Goal: Transaction & Acquisition: Download file/media

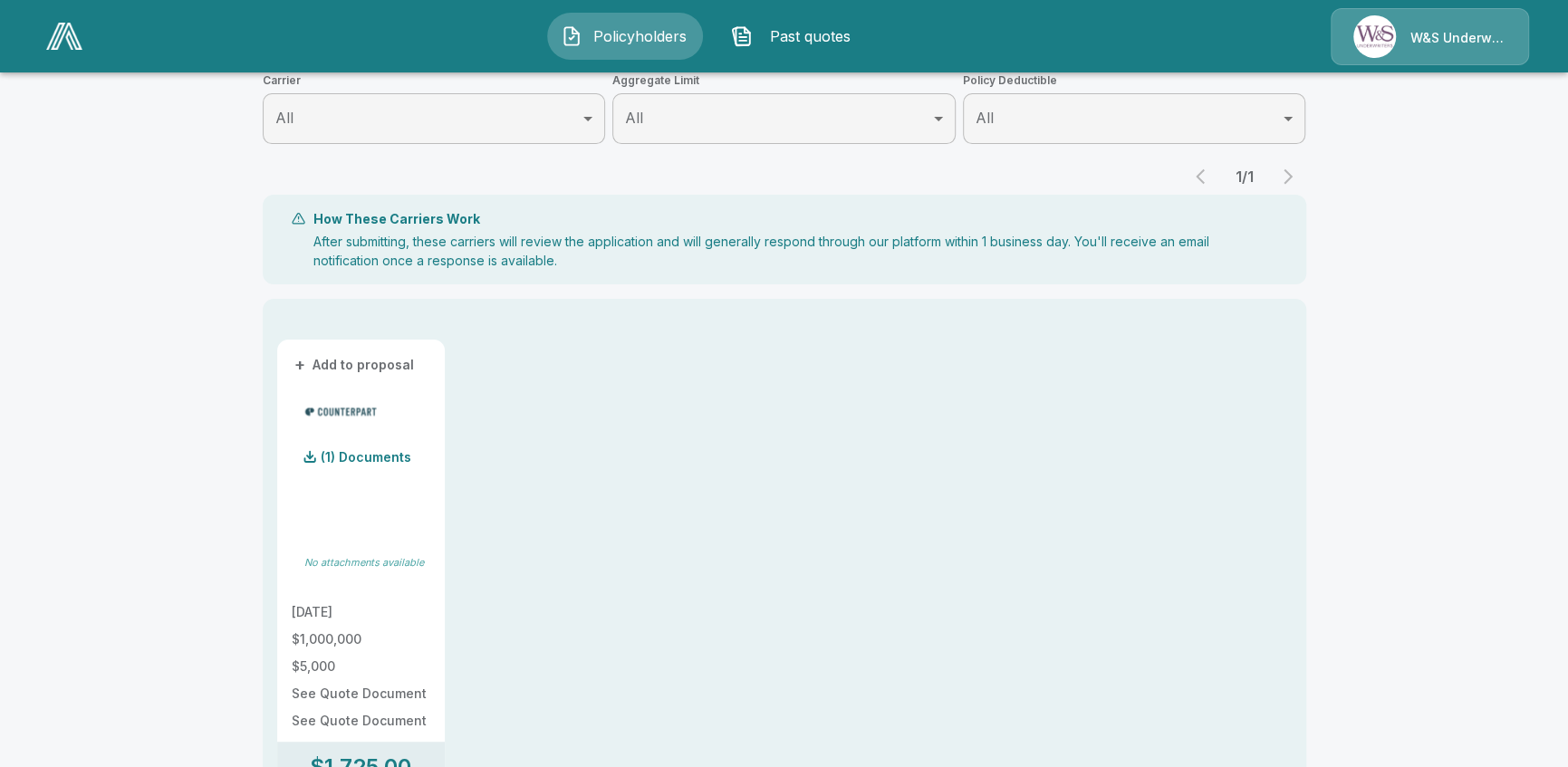
scroll to position [302, 0]
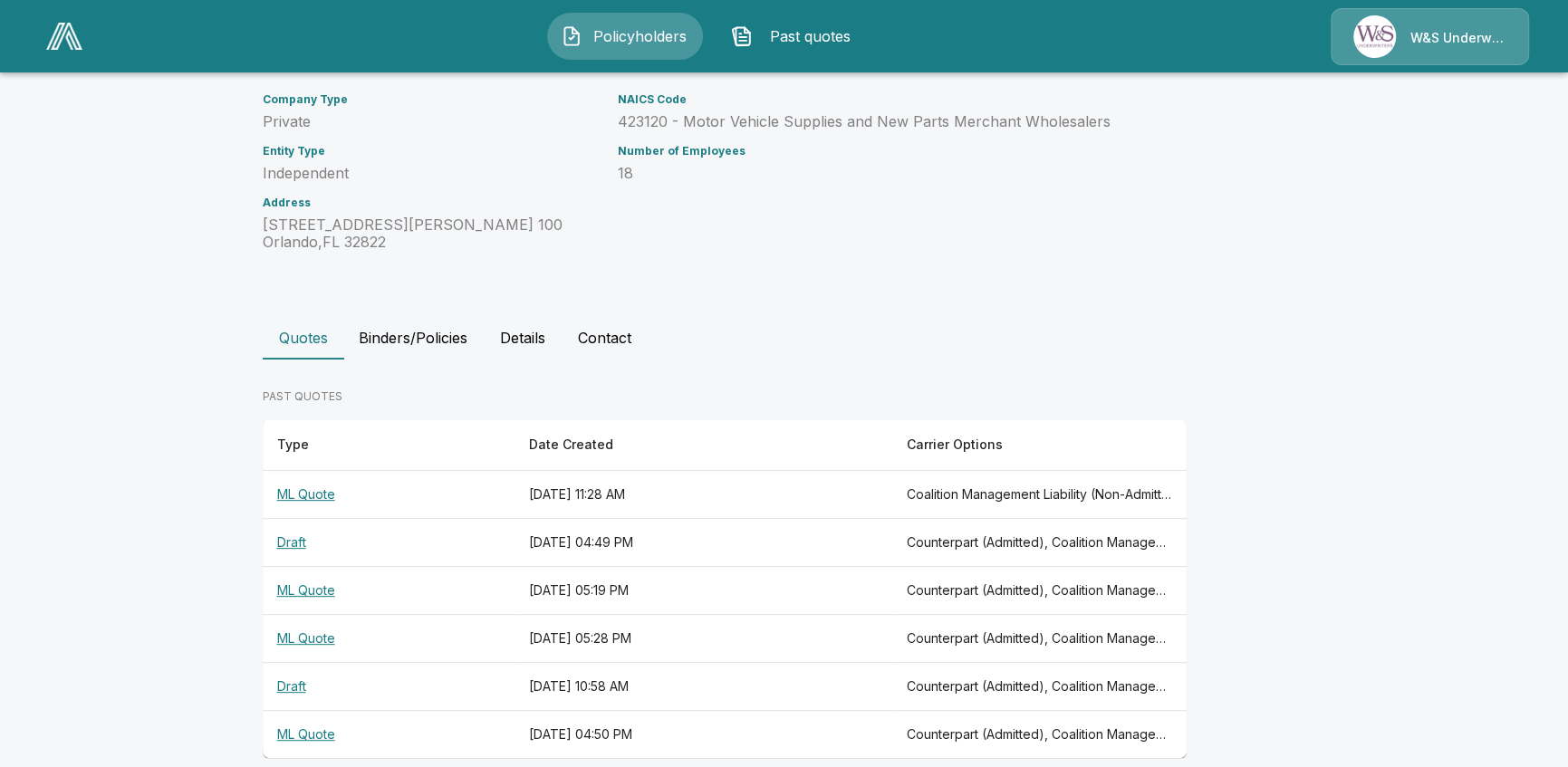
scroll to position [214, 0]
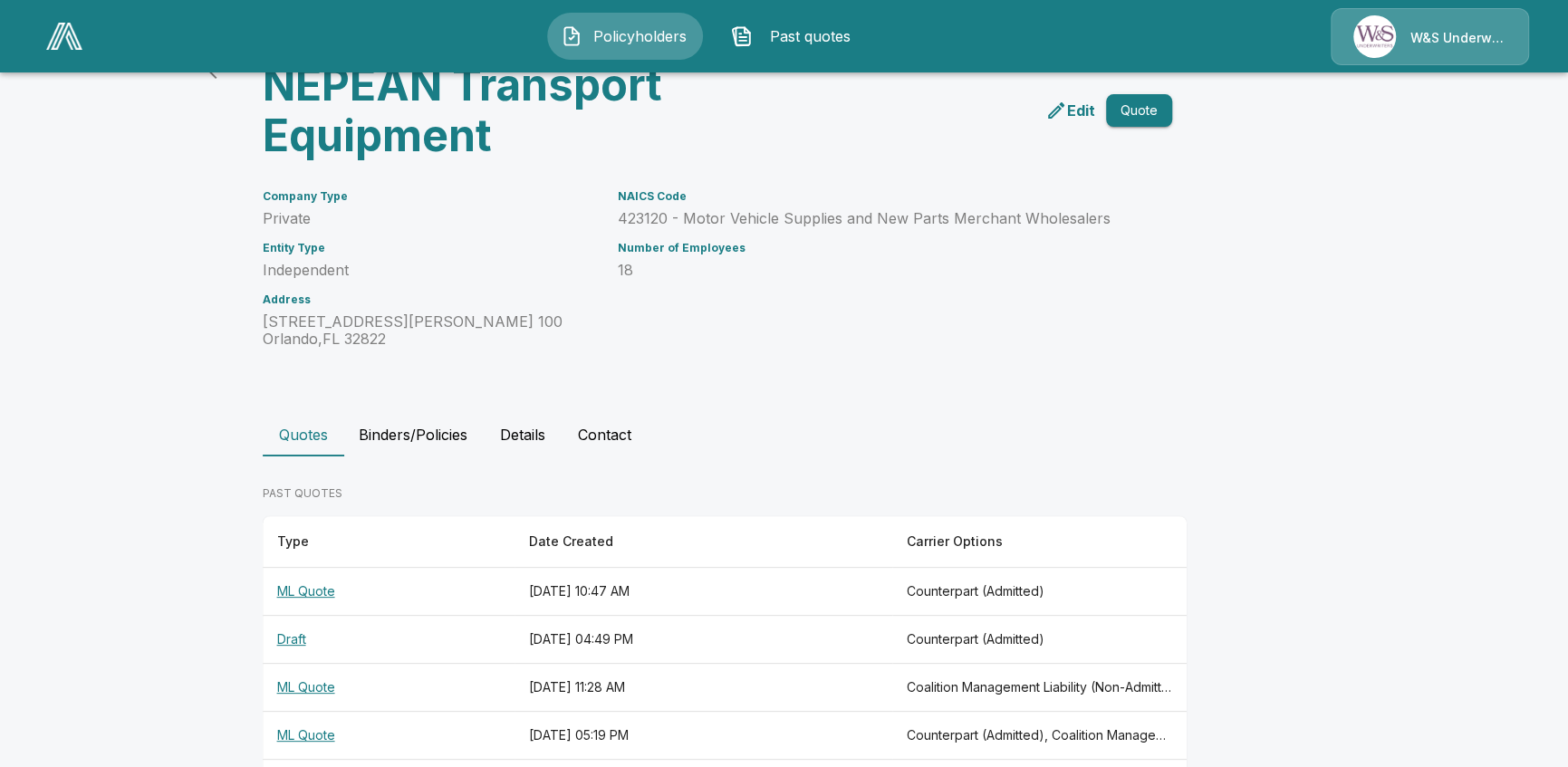
scroll to position [241, 0]
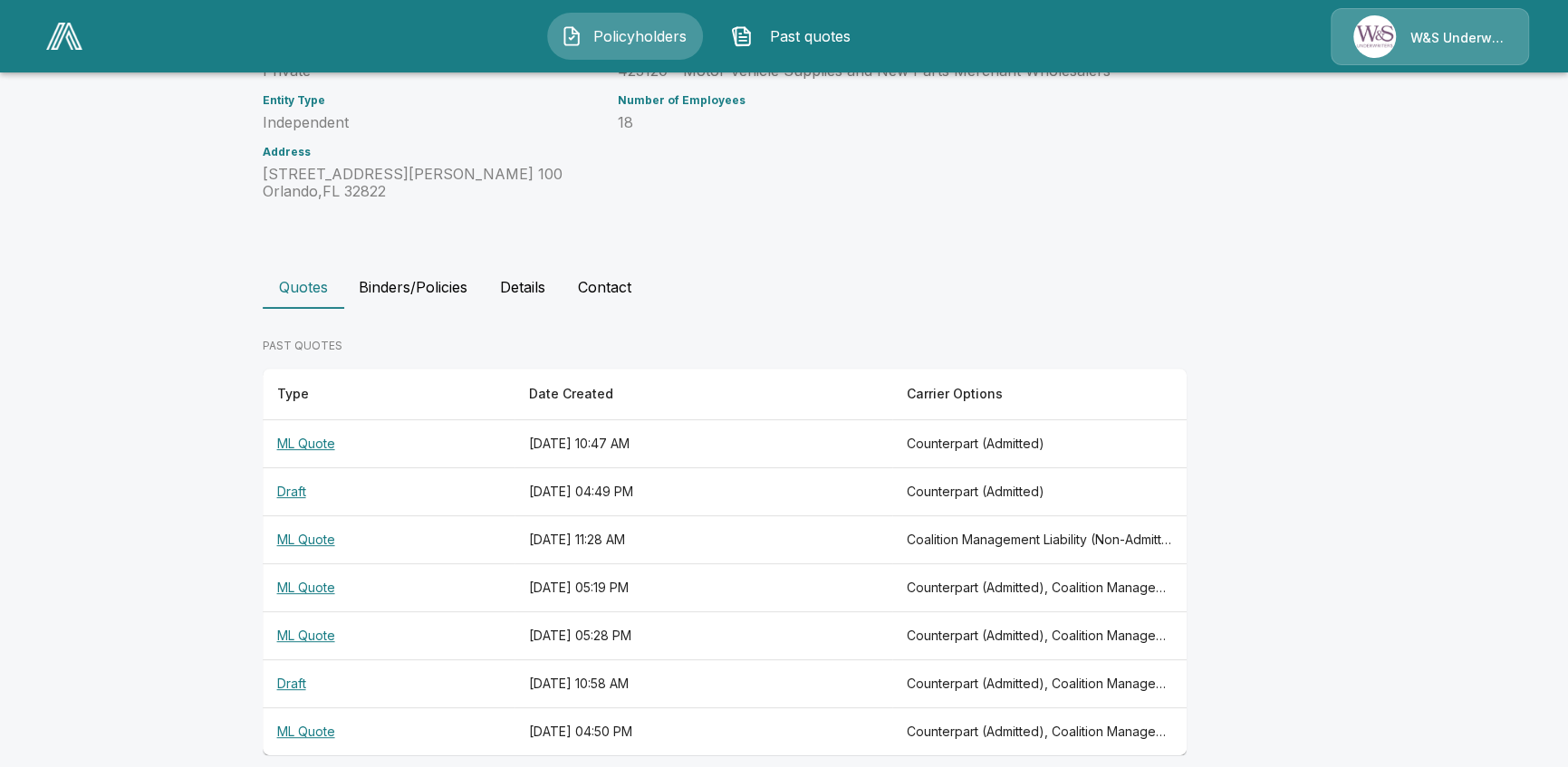
click at [317, 442] on th "ML Quote" at bounding box center [389, 445] width 251 height 48
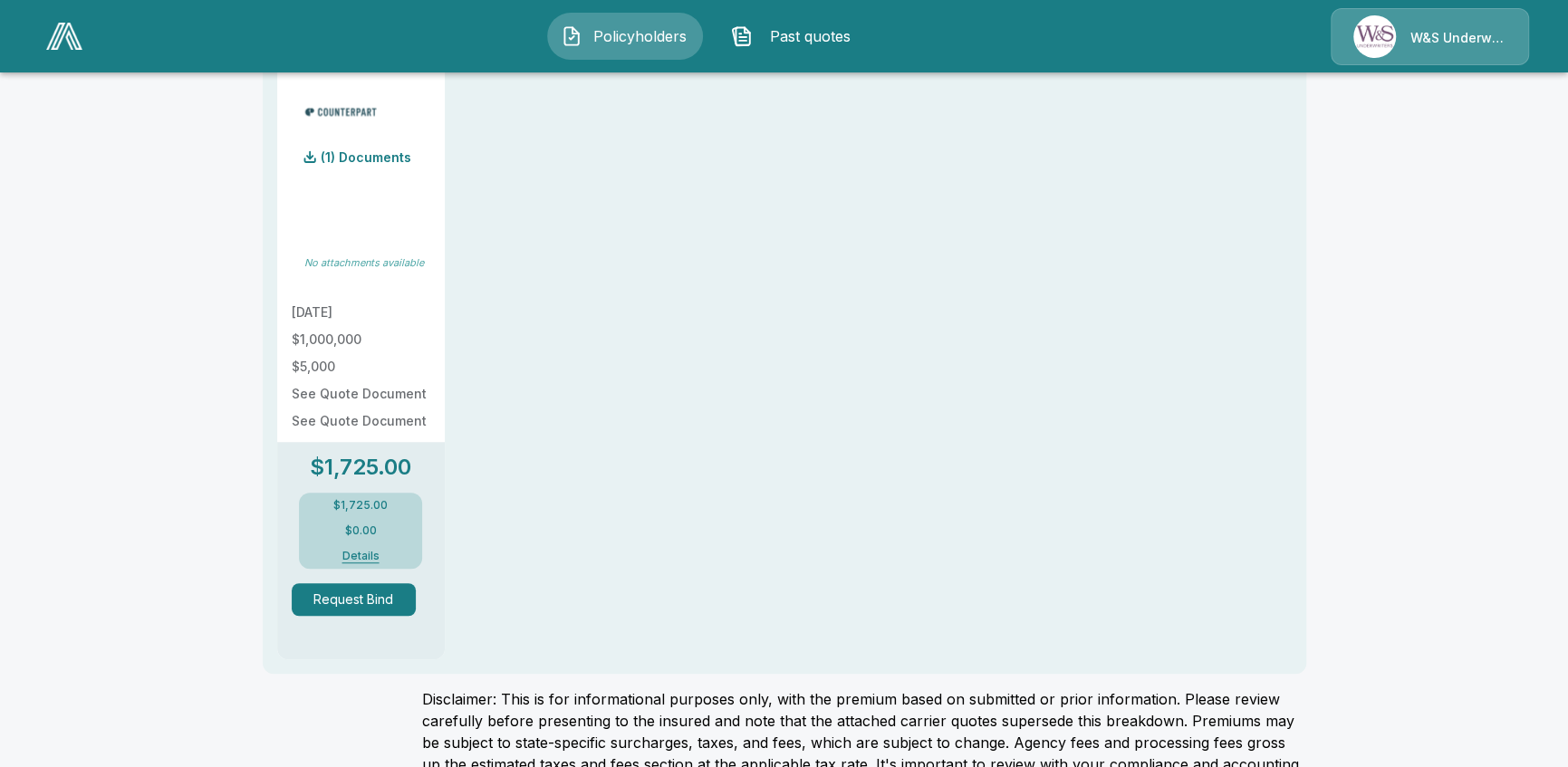
scroll to position [483, 0]
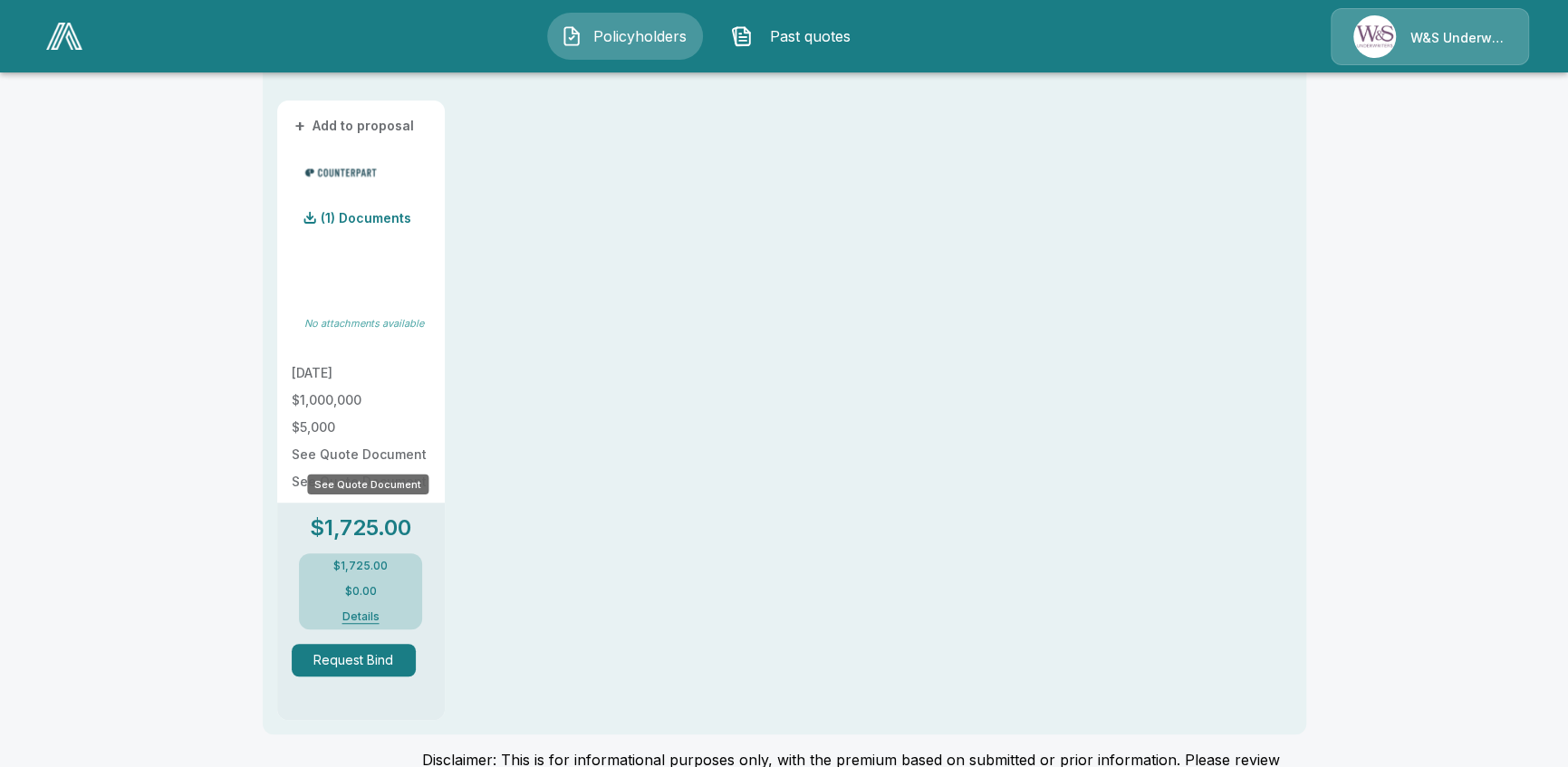
click at [387, 458] on p "See Quote Document" at bounding box center [361, 455] width 138 height 13
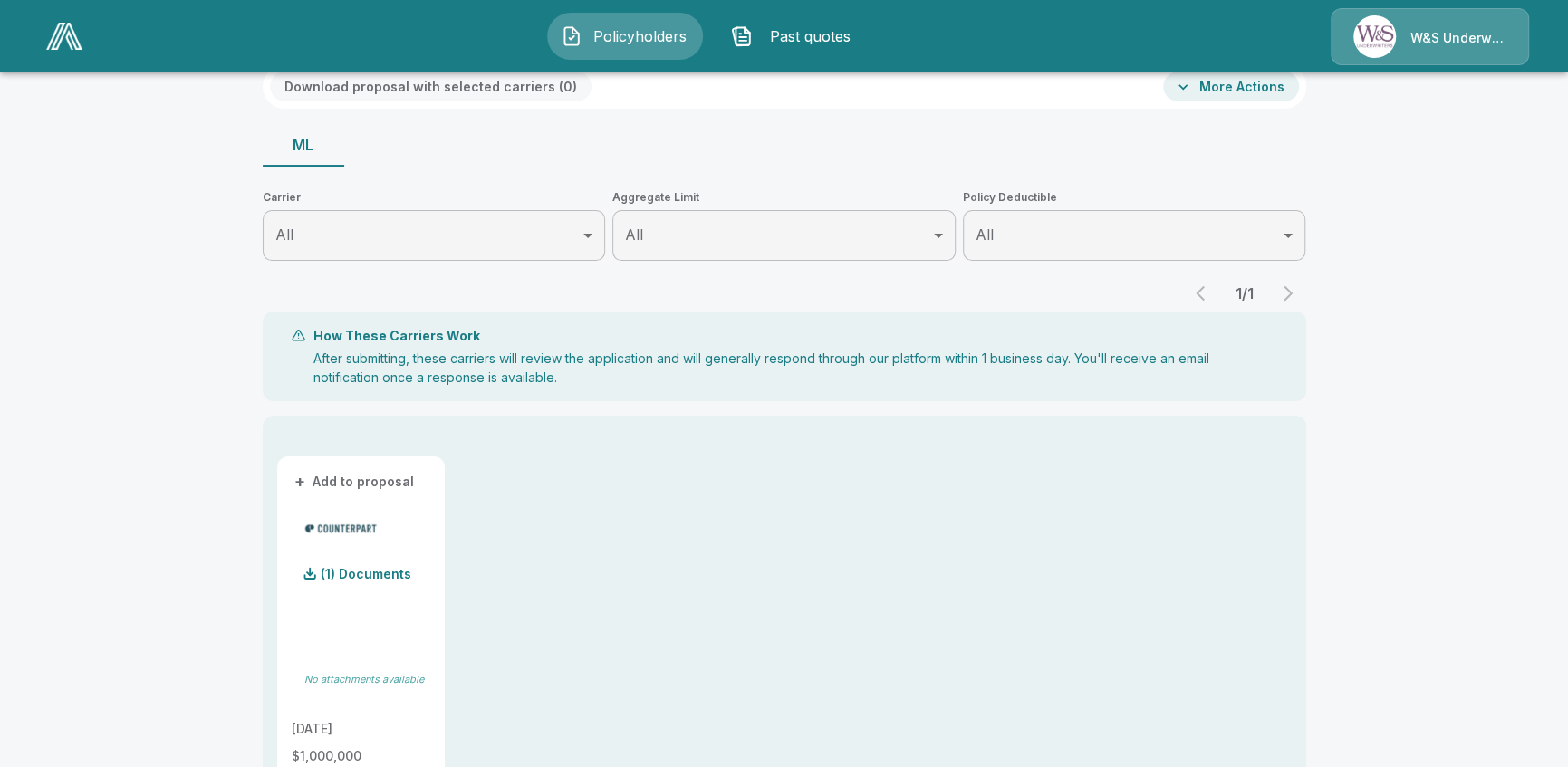
scroll to position [121, 0]
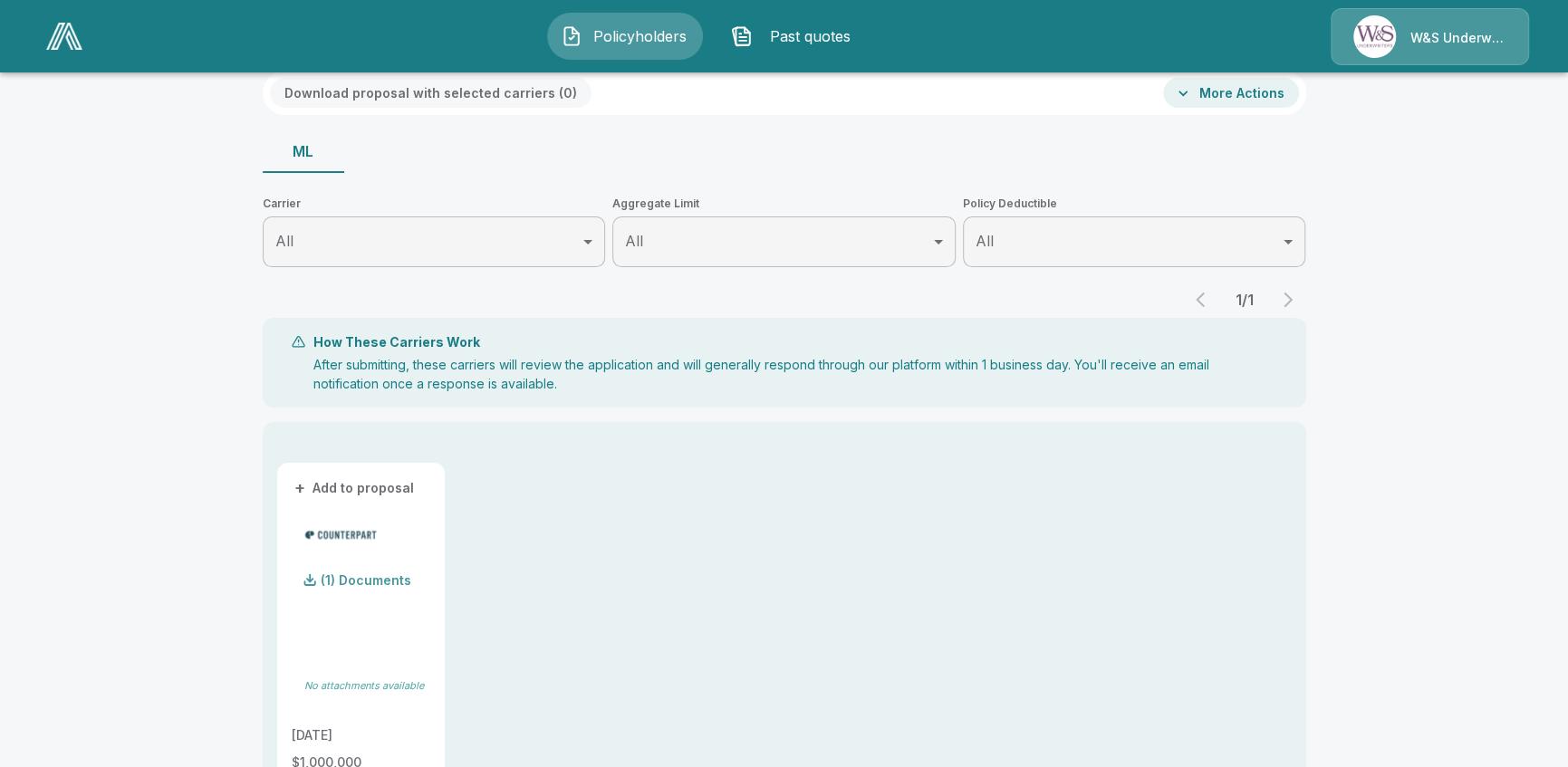
click at [370, 579] on p "(1) Documents" at bounding box center [367, 580] width 91 height 13
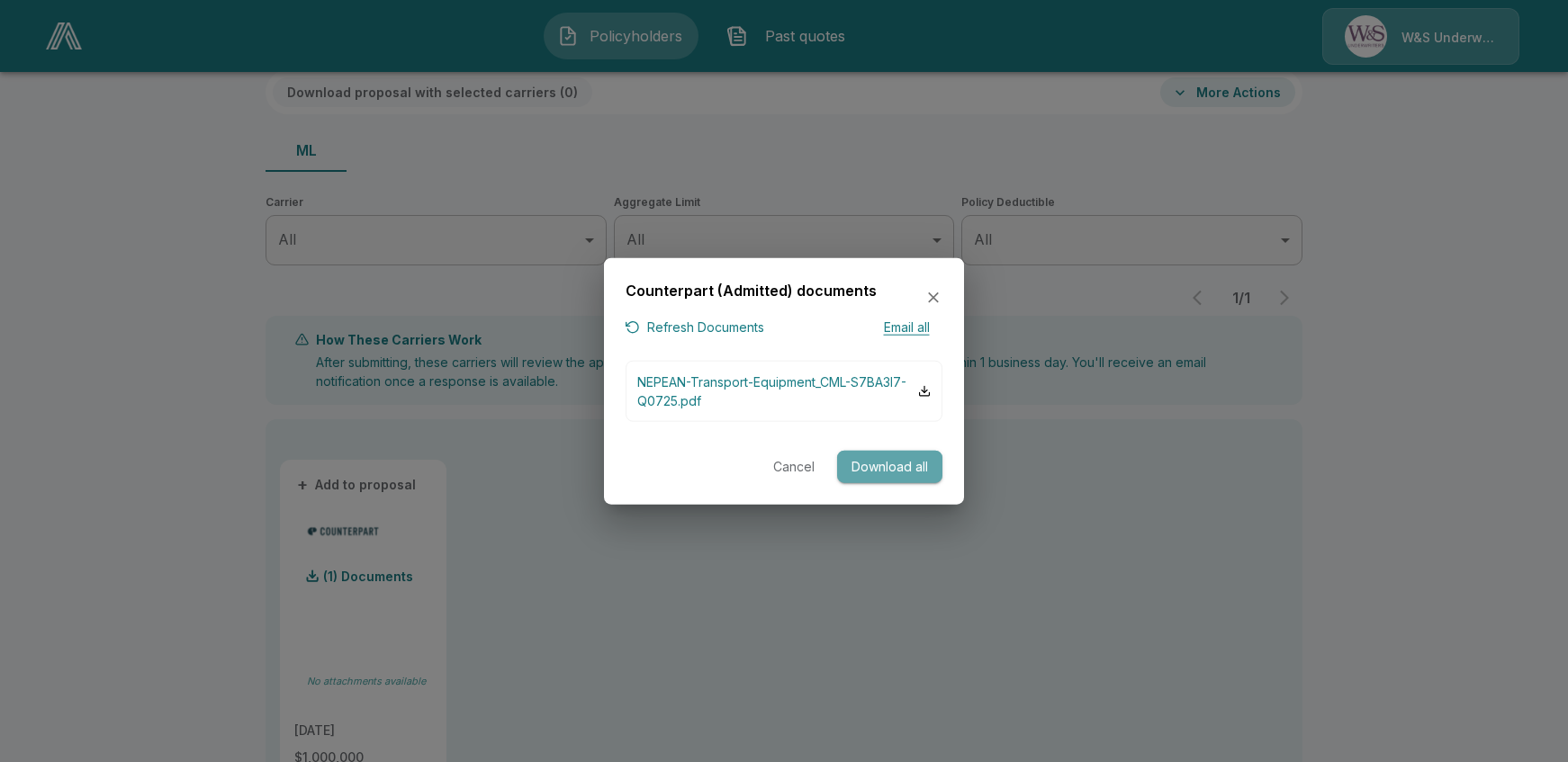
click at [887, 470] on button "Download all" at bounding box center [890, 466] width 106 height 34
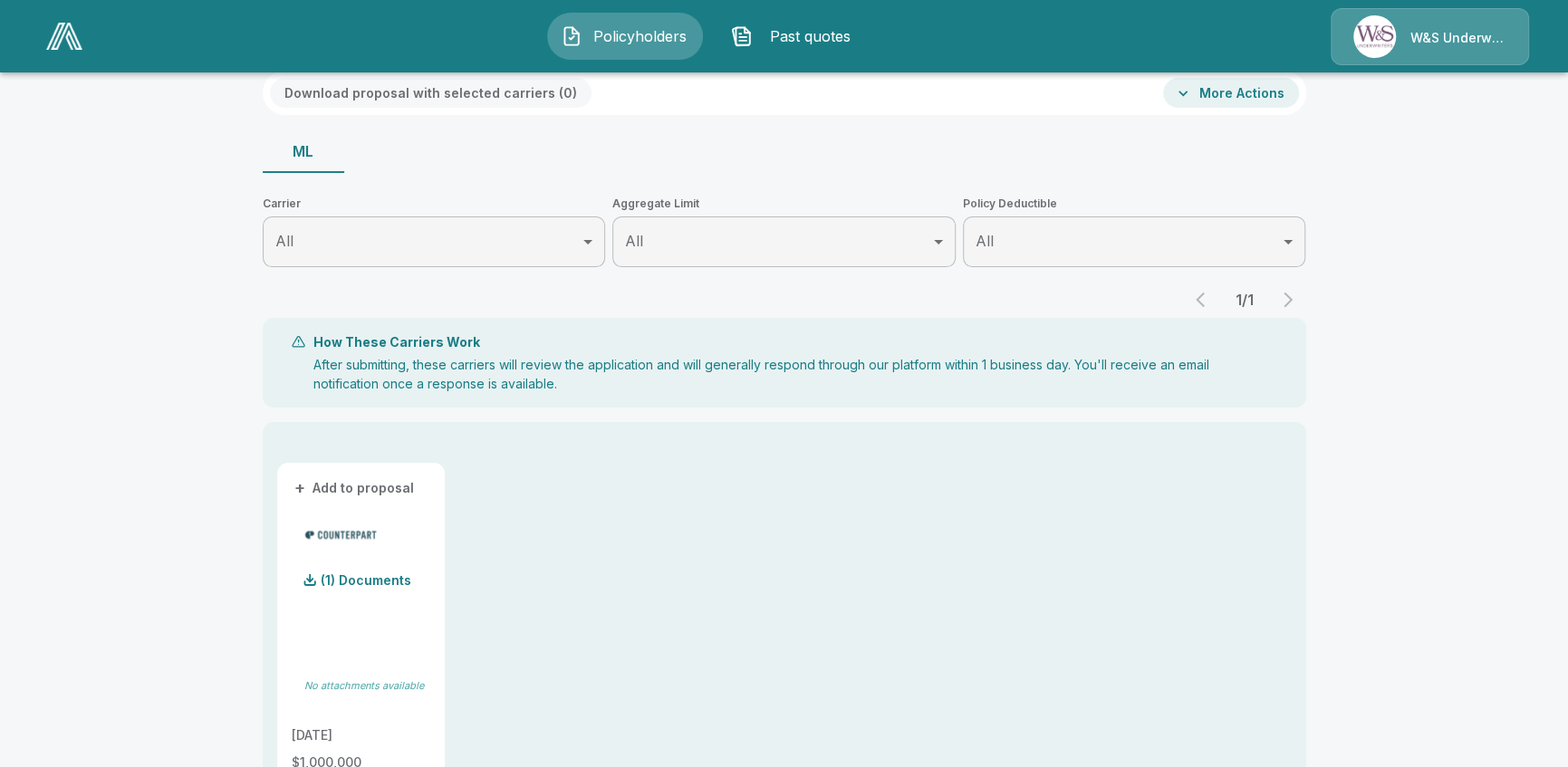
click at [1011, 40] on div "Policyholders Past quotes W&S Underwriters" at bounding box center [784, 36] width 1534 height 58
